Goal: Check status: Check status

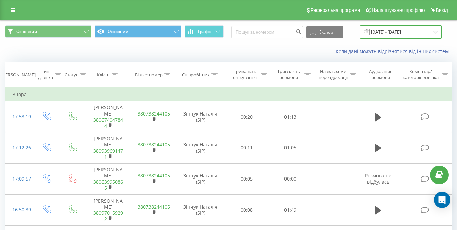
click at [385, 35] on input "[DATE] - [DATE]" at bounding box center [401, 31] width 82 height 13
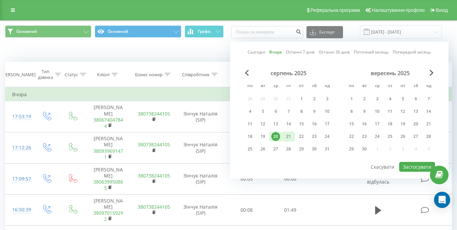
click at [291, 136] on div "21" at bounding box center [288, 136] width 9 height 9
click at [413, 167] on button "Застосувати" at bounding box center [417, 167] width 36 height 10
type input "[DATE] - [DATE]"
